Goal: Communication & Community: Share content

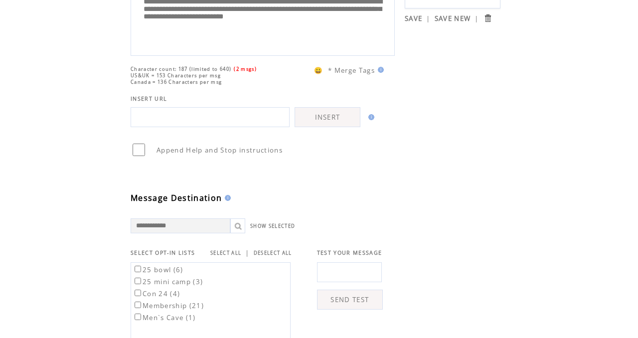
scroll to position [111, 0]
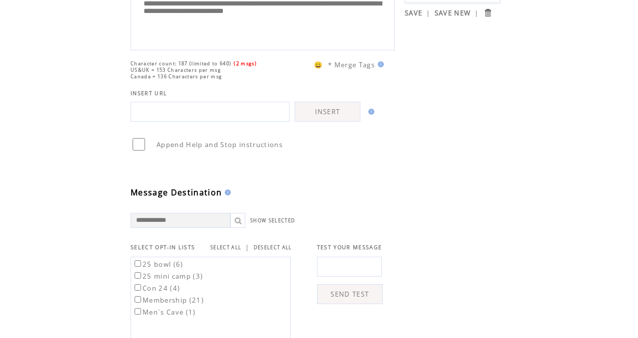
type textarea "**********"
click at [229, 251] on link "SELECT ALL" at bounding box center [225, 247] width 31 height 6
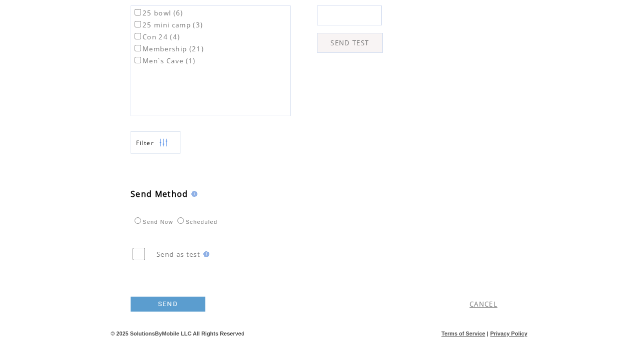
scroll to position [366, 0]
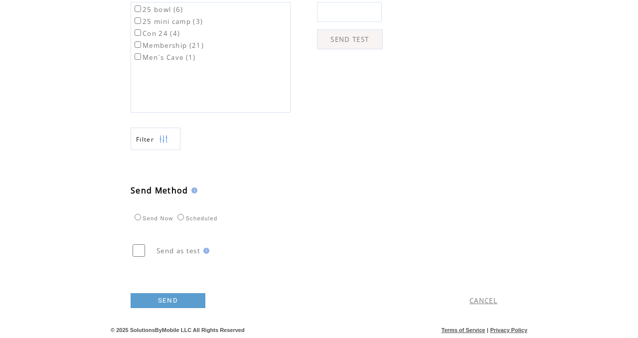
click at [177, 308] on link "SEND" at bounding box center [168, 300] width 75 height 15
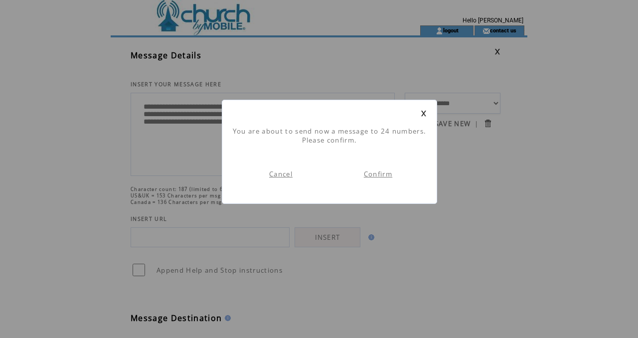
scroll to position [0, 0]
click at [379, 173] on link "Confirm" at bounding box center [378, 174] width 28 height 9
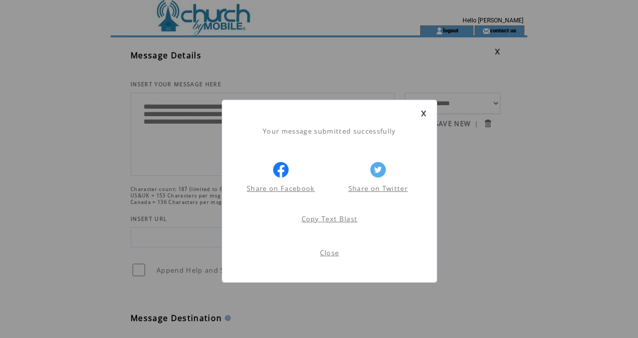
scroll to position [0, 0]
click at [334, 255] on link "Close" at bounding box center [329, 252] width 19 height 9
